Goal: Task Accomplishment & Management: Manage account settings

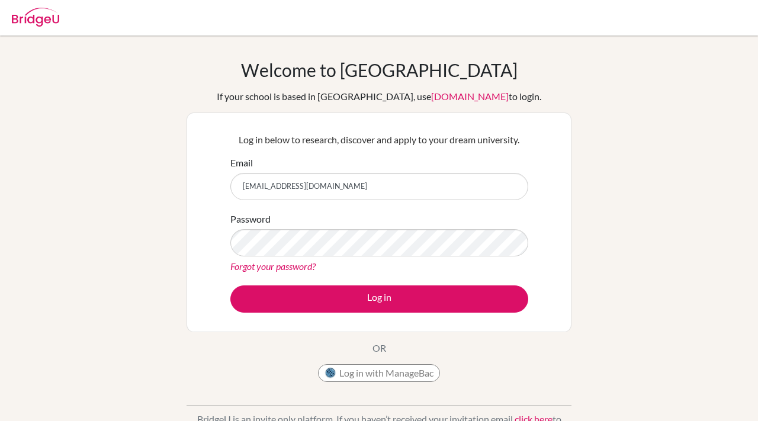
type input "[EMAIL_ADDRESS][DOMAIN_NAME]"
click at [293, 271] on link "Forgot your password?" at bounding box center [272, 265] width 85 height 11
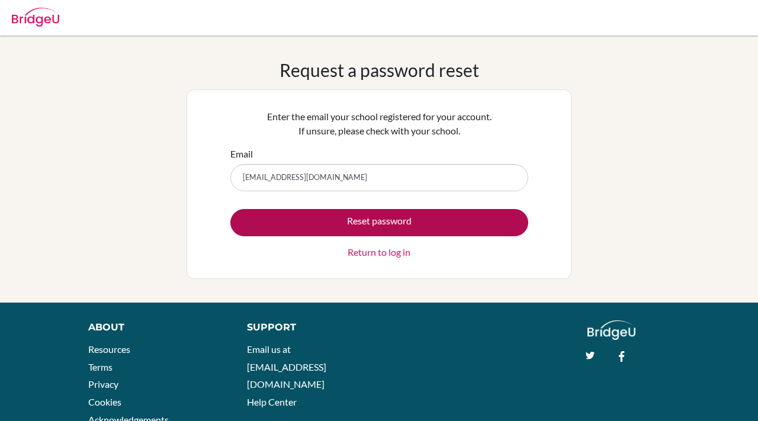
type input "[EMAIL_ADDRESS][DOMAIN_NAME]"
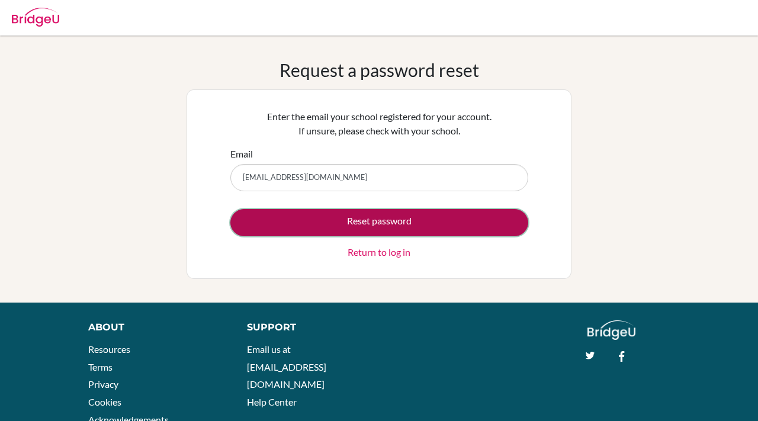
click at [385, 218] on button "Reset password" at bounding box center [379, 222] width 298 height 27
